Goal: Information Seeking & Learning: Find specific fact

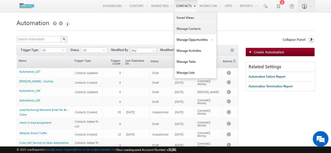
click at [186, 27] on link "Manage Contacts" at bounding box center [195, 28] width 42 height 11
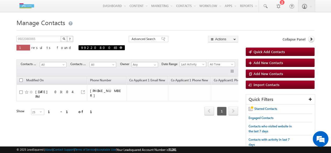
click at [119, 48] on span at bounding box center [120, 47] width 3 height 3
type input "Search Contacts"
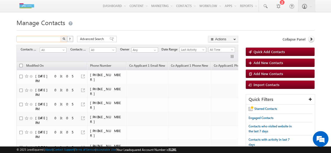
click at [29, 38] on input "text" at bounding box center [38, 39] width 45 height 6
click at [32, 38] on input "text" at bounding box center [38, 39] width 45 height 6
type input "Search Contacts"
click at [44, 38] on input "text" at bounding box center [38, 39] width 45 height 6
paste input "6281115077"
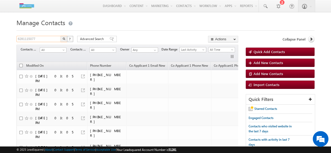
type input "6281115077"
click at [64, 39] on img "button" at bounding box center [63, 38] width 3 height 3
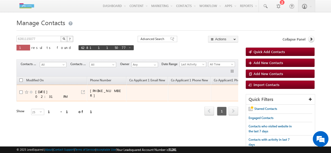
click at [41, 90] on div "08/28/2025 02:31 PM" at bounding box center [54, 93] width 39 height 9
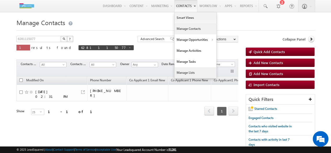
click at [187, 70] on link "Manage Lists" at bounding box center [195, 72] width 42 height 11
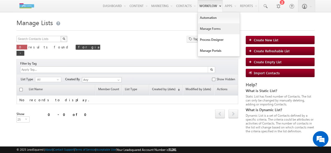
click at [211, 32] on link "Manage Forms" at bounding box center [219, 28] width 42 height 11
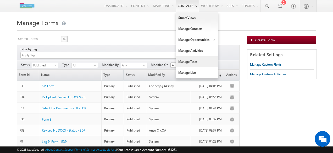
click at [191, 62] on link "Manage Tasks" at bounding box center [197, 61] width 42 height 11
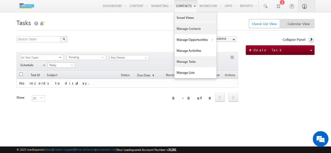
click at [189, 29] on link "Manage Contacts" at bounding box center [195, 28] width 42 height 11
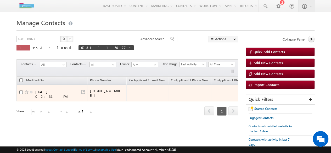
click at [84, 91] on div at bounding box center [82, 91] width 5 height 5
click at [83, 90] on link at bounding box center [83, 92] width 4 height 4
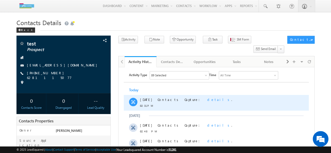
click at [207, 99] on span "details" at bounding box center [219, 99] width 24 height 4
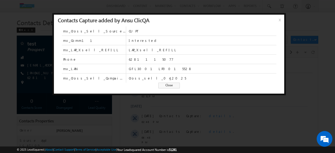
click at [168, 84] on span "Close" at bounding box center [168, 86] width 21 height 6
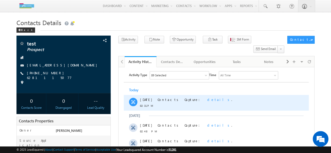
click at [207, 100] on span "details" at bounding box center [219, 99] width 24 height 4
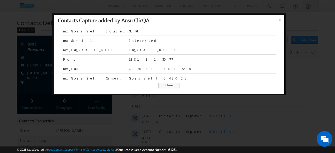
click at [167, 88] on div "mx_Cross_Sell_Source_1 CUPT mx_Comm11 Interested mx_LAP_Xsell_REFILL LAP_Xsell_…" at bounding box center [169, 59] width 230 height 67
click at [168, 87] on span "Close" at bounding box center [168, 86] width 21 height 6
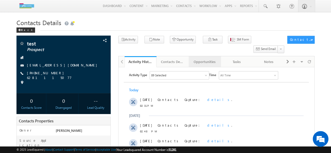
click at [209, 59] on div "Opportunities" at bounding box center [204, 62] width 23 height 6
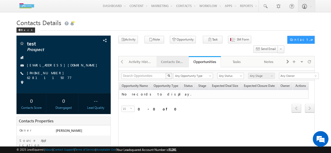
click at [170, 59] on div "Contacts Details" at bounding box center [172, 62] width 23 height 6
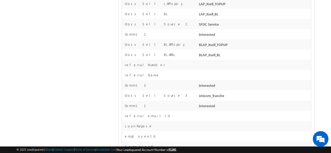
scroll to position [1484, 0]
drag, startPoint x: 190, startPoint y: 68, endPoint x: 233, endPoint y: 89, distance: 47.4
click at [111, 73] on div "test Prospect abc@gmail.co --" at bounding box center [165, 8] width 298 height 2912
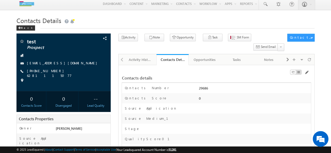
scroll to position [0, 0]
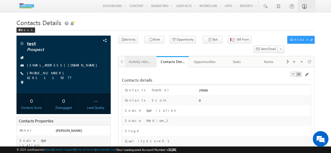
click at [131, 59] on div "Activity History" at bounding box center [140, 62] width 23 height 6
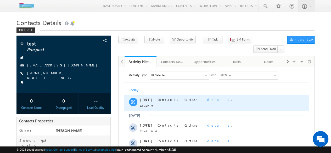
click at [207, 100] on span "details" at bounding box center [219, 99] width 24 height 4
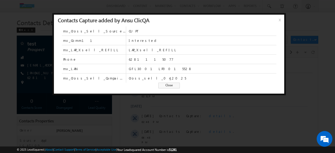
click at [173, 84] on span "Close" at bounding box center [168, 86] width 21 height 6
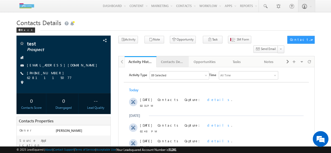
click at [175, 59] on div "Contacts Details" at bounding box center [172, 62] width 23 height 6
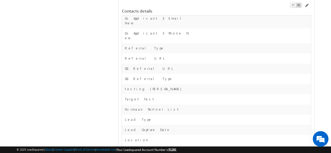
scroll to position [1269, 0]
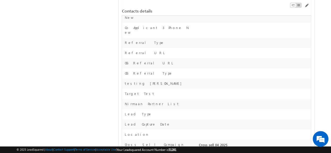
drag, startPoint x: 198, startPoint y: 93, endPoint x: 225, endPoint y: 96, distance: 26.6
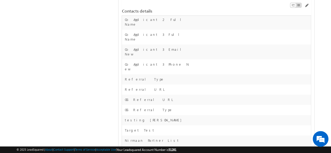
scroll to position [1233, 0]
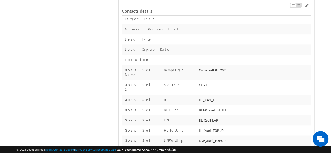
scroll to position [1345, 0]
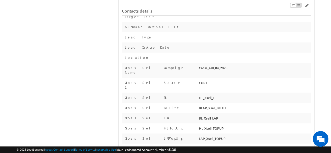
drag, startPoint x: 196, startPoint y: 87, endPoint x: 228, endPoint y: 86, distance: 31.9
drag, startPoint x: 125, startPoint y: 99, endPoint x: 217, endPoint y: 100, distance: 91.8
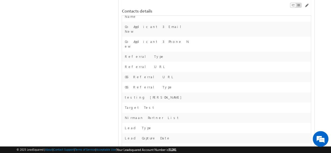
scroll to position [1240, 0]
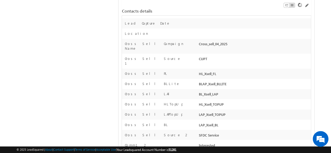
scroll to position [1370, 0]
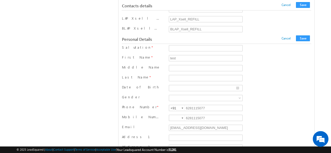
scroll to position [1171, 0]
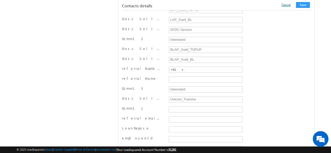
type input "SFDC Service"
click at [290, 5] on link "Cancel" at bounding box center [285, 5] width 9 height 4
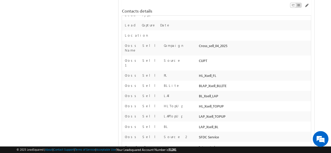
scroll to position [1375, 0]
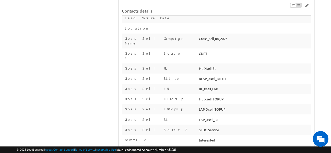
click at [92, 77] on div "test Prospect abc@gmail.co --" at bounding box center [165, 115] width 298 height 2908
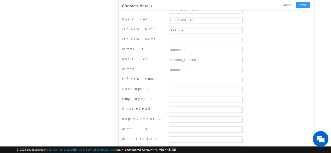
scroll to position [1335, 0]
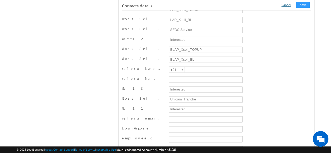
click at [287, 6] on link "Cancel" at bounding box center [285, 5] width 9 height 4
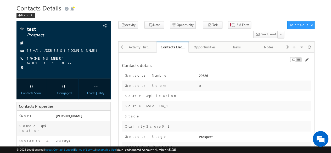
scroll to position [0, 0]
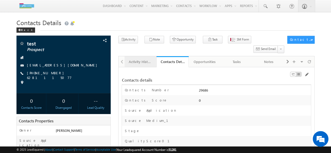
click at [134, 59] on div "Activity History" at bounding box center [140, 62] width 23 height 6
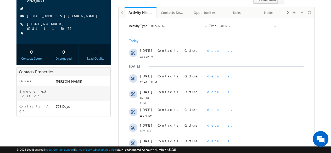
scroll to position [59, 0]
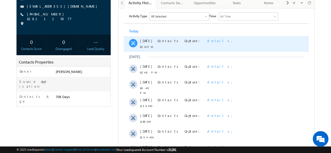
click at [207, 41] on span "details" at bounding box center [219, 40] width 24 height 4
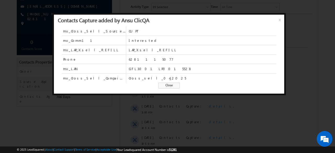
click at [164, 84] on span "Close" at bounding box center [168, 86] width 21 height 6
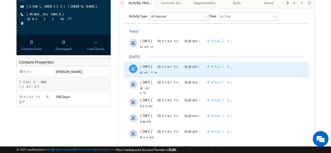
click at [207, 67] on span "details" at bounding box center [219, 66] width 24 height 4
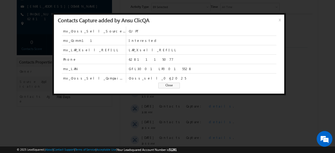
click at [166, 86] on span "Close" at bounding box center [168, 86] width 21 height 6
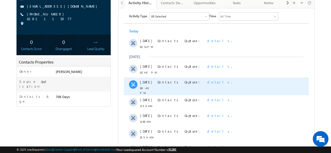
click at [207, 82] on span "details" at bounding box center [219, 82] width 24 height 4
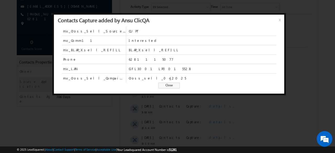
click at [168, 87] on span "Close" at bounding box center [168, 86] width 21 height 6
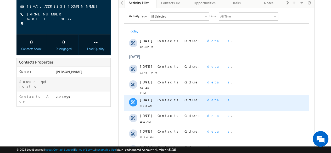
click at [207, 98] on span "details" at bounding box center [219, 100] width 24 height 4
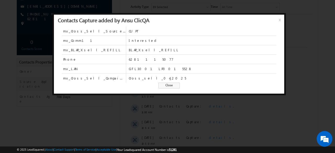
click at [174, 86] on span "Close" at bounding box center [168, 86] width 21 height 6
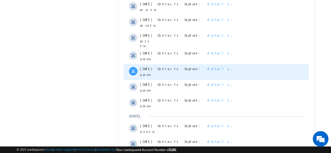
scroll to position [363, 0]
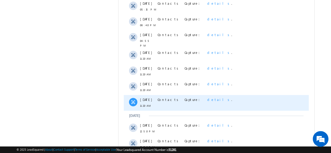
click at [207, 97] on span "details" at bounding box center [219, 99] width 24 height 4
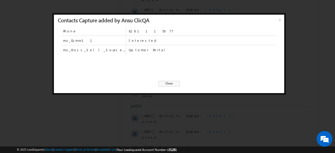
click at [168, 81] on div "Phone 6281115077 mx_Comm11 Interested mx_Cross_Sell_Source_1 Customer Portal Cl…" at bounding box center [169, 58] width 230 height 65
click at [170, 84] on span "Close" at bounding box center [168, 84] width 21 height 6
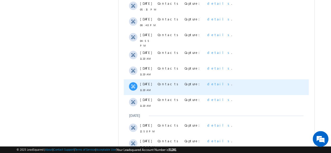
click at [207, 82] on span "details" at bounding box center [219, 84] width 24 height 4
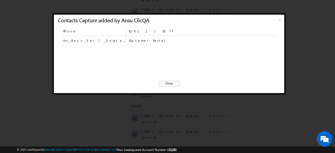
click at [173, 83] on span "Close" at bounding box center [168, 84] width 21 height 6
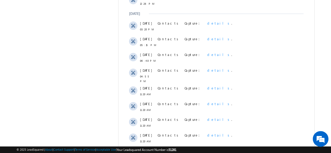
scroll to position [328, 0]
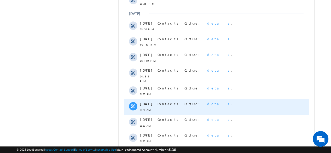
click at [207, 101] on span "details" at bounding box center [219, 103] width 24 height 4
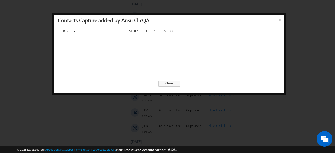
click at [166, 82] on span "Close" at bounding box center [168, 84] width 21 height 6
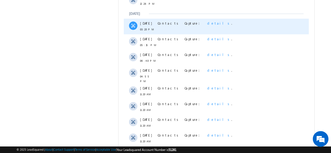
click at [207, 22] on span "details" at bounding box center [219, 23] width 24 height 4
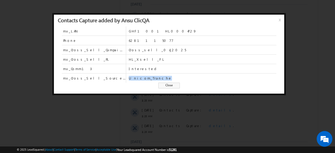
drag, startPoint x: 128, startPoint y: 79, endPoint x: 162, endPoint y: 81, distance: 34.0
click at [162, 81] on div "mx_Cross_Sell_Source_3 Unicom_Tranche" at bounding box center [169, 77] width 214 height 9
click at [153, 73] on span "Unicom_Tranche" at bounding box center [202, 77] width 147 height 9
click at [166, 84] on span "Close" at bounding box center [168, 86] width 21 height 6
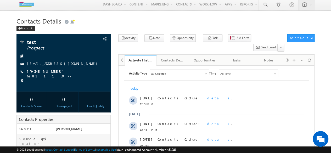
scroll to position [0, 0]
